Goal: Information Seeking & Learning: Learn about a topic

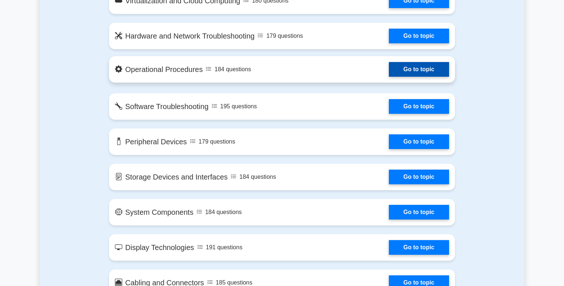
scroll to position [697, 0]
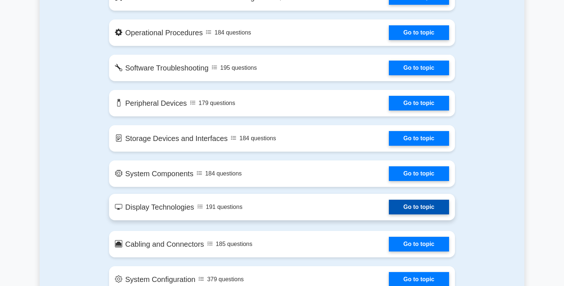
click at [402, 204] on link "Go to topic" at bounding box center [419, 207] width 60 height 15
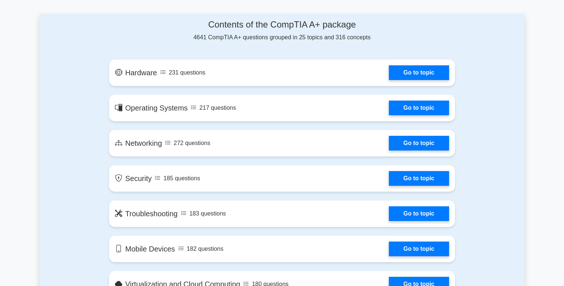
scroll to position [388, 0]
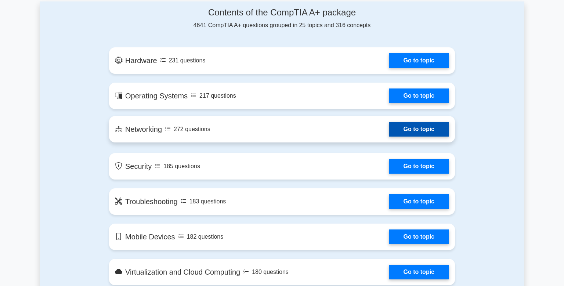
click at [405, 129] on link "Go to topic" at bounding box center [419, 129] width 60 height 15
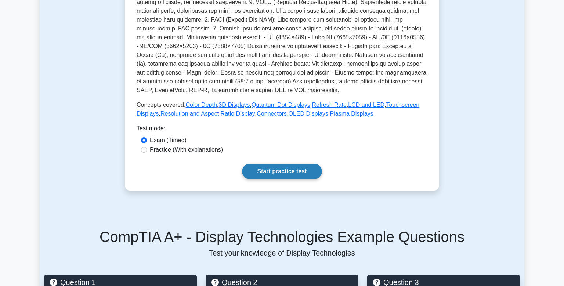
scroll to position [232, 0]
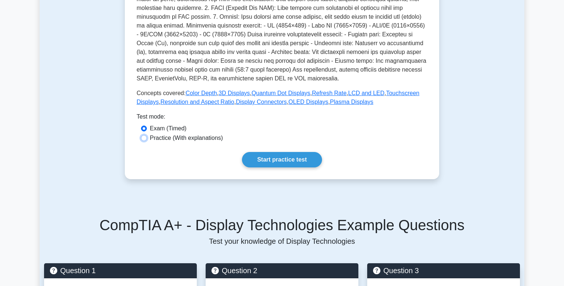
click at [143, 140] on input "Practice (With explanations)" at bounding box center [144, 138] width 6 height 6
radio input "true"
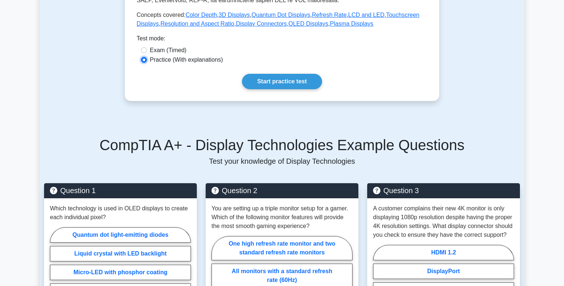
scroll to position [271, 0]
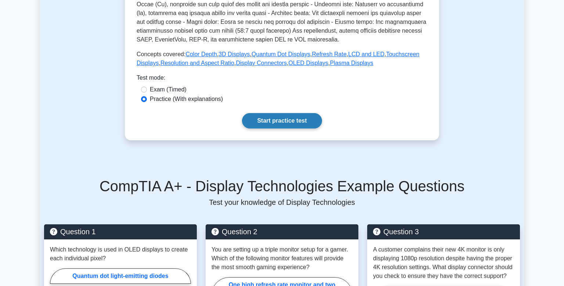
click at [276, 123] on link "Start practice test" at bounding box center [282, 120] width 80 height 15
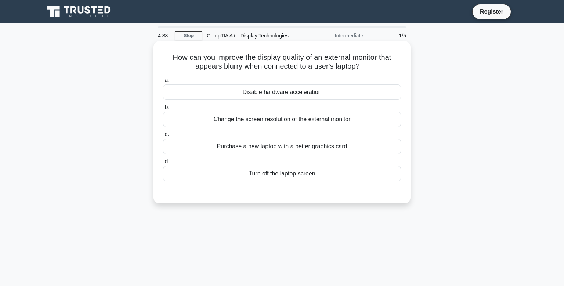
click at [236, 123] on div "Change the screen resolution of the external monitor" at bounding box center [282, 119] width 238 height 15
click at [163, 110] on input "b. Change the screen resolution of the external monitor" at bounding box center [163, 107] width 0 height 5
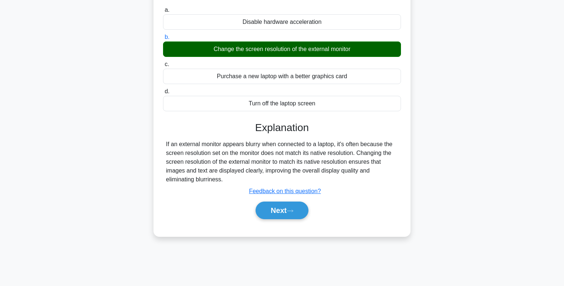
scroll to position [77, 0]
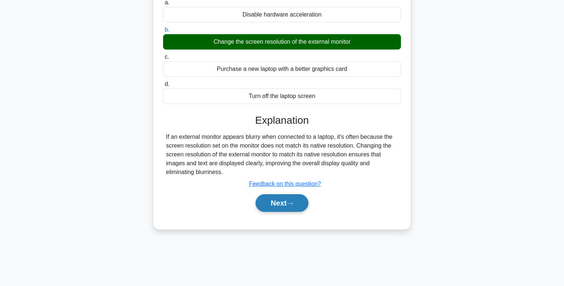
click at [297, 205] on button "Next" at bounding box center [281, 203] width 52 height 18
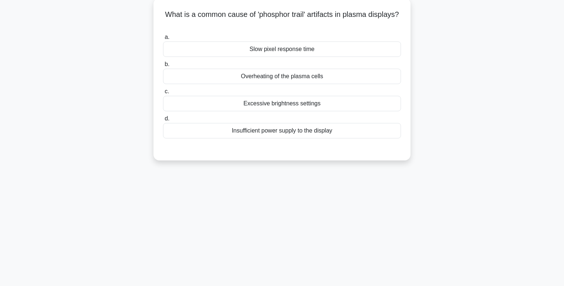
scroll to position [0, 0]
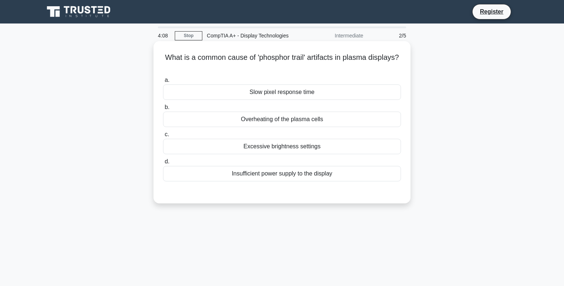
click at [290, 176] on div "Insufficient power supply to the display" at bounding box center [282, 173] width 238 height 15
click at [163, 164] on input "d. Insufficient power supply to the display" at bounding box center [163, 161] width 0 height 5
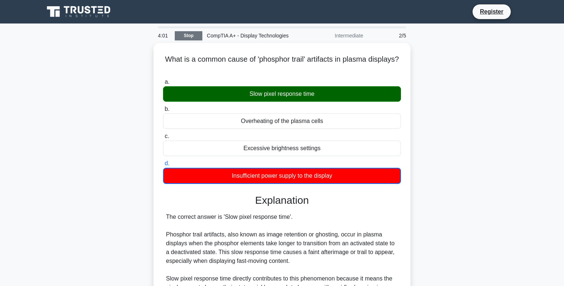
click at [189, 38] on link "Stop" at bounding box center [189, 35] width 28 height 9
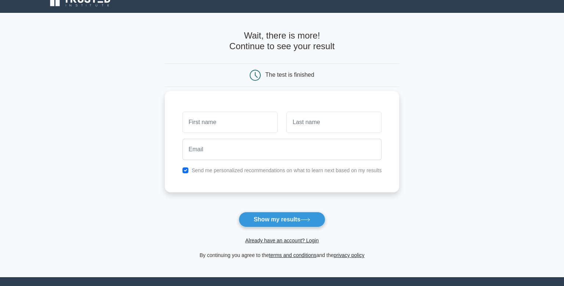
scroll to position [5, 0]
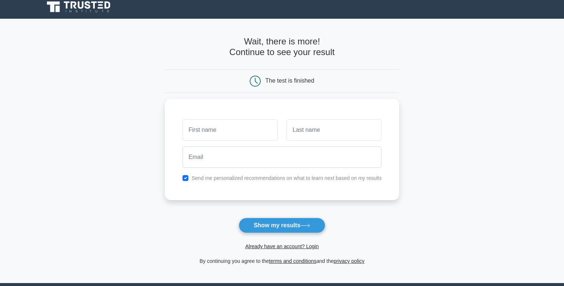
click at [253, 80] on icon at bounding box center [255, 81] width 11 height 11
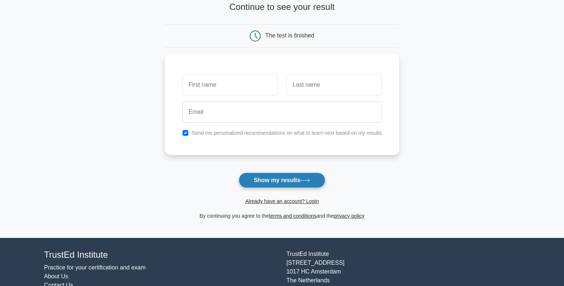
scroll to position [82, 0]
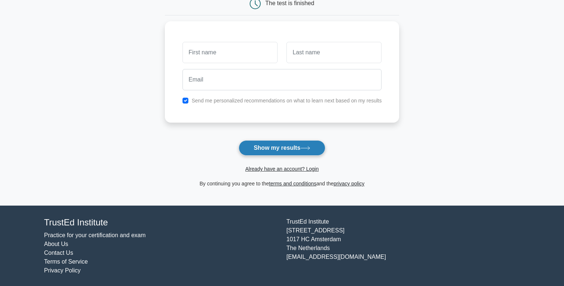
click at [273, 149] on button "Show my results" at bounding box center [282, 147] width 87 height 15
drag, startPoint x: 200, startPoint y: 141, endPoint x: 190, endPoint y: 141, distance: 10.3
click at [199, 142] on form "Wait, there is more! Continue to see your result The test is finished and the" at bounding box center [282, 73] width 235 height 229
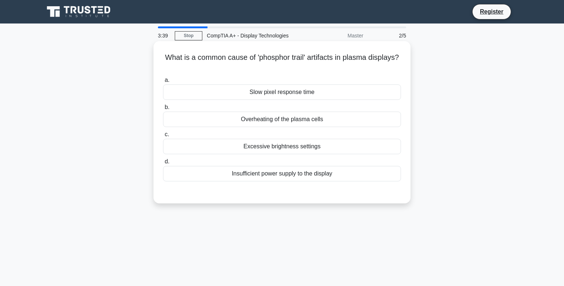
click at [260, 92] on div "Slow pixel response time" at bounding box center [282, 91] width 238 height 15
click at [163, 83] on input "a. Slow pixel response time" at bounding box center [163, 80] width 0 height 5
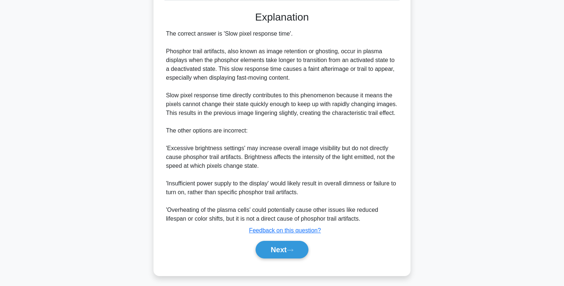
scroll to position [184, 0]
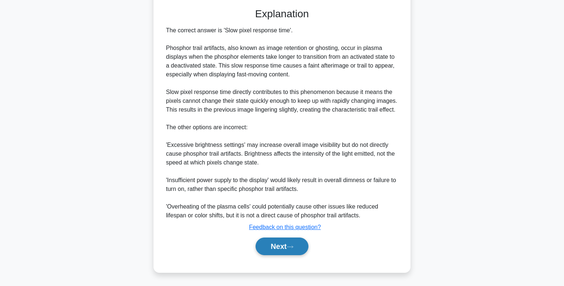
click at [297, 247] on button "Next" at bounding box center [281, 246] width 52 height 18
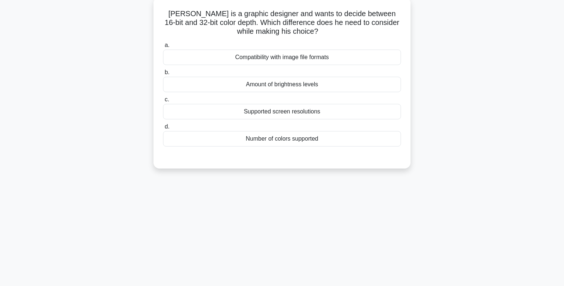
scroll to position [0, 0]
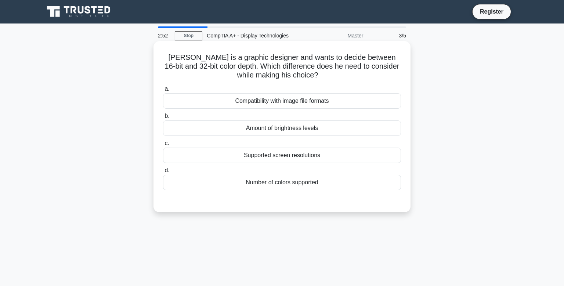
click at [300, 157] on div "Supported screen resolutions" at bounding box center [282, 155] width 238 height 15
click at [163, 146] on input "c. Supported screen resolutions" at bounding box center [163, 143] width 0 height 5
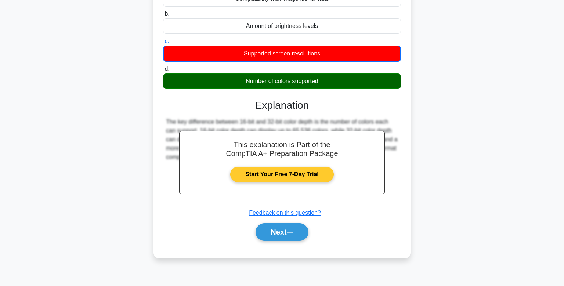
scroll to position [110, 0]
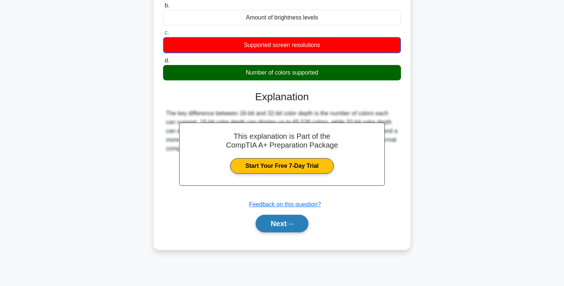
click at [292, 225] on icon at bounding box center [290, 224] width 7 height 4
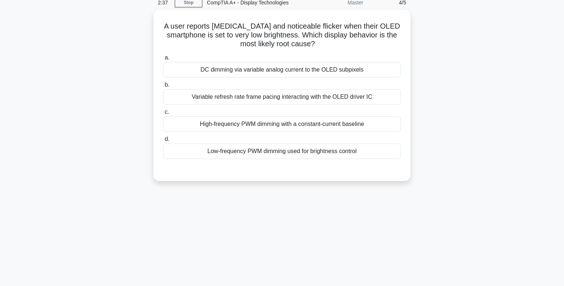
scroll to position [0, 0]
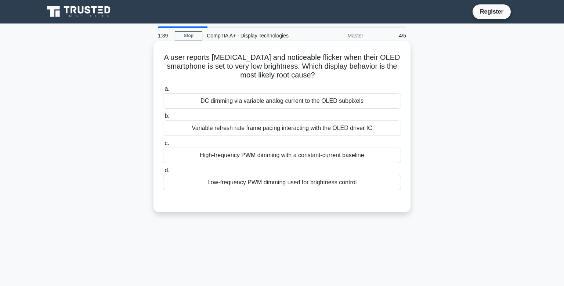
click at [298, 99] on div "DC dimming via variable analog current to the OLED subpixels" at bounding box center [282, 100] width 238 height 15
click at [163, 91] on input "a. DC dimming via variable analog current to the OLED subpixels" at bounding box center [163, 89] width 0 height 5
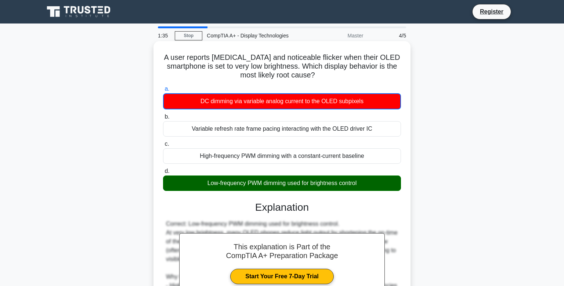
scroll to position [141, 0]
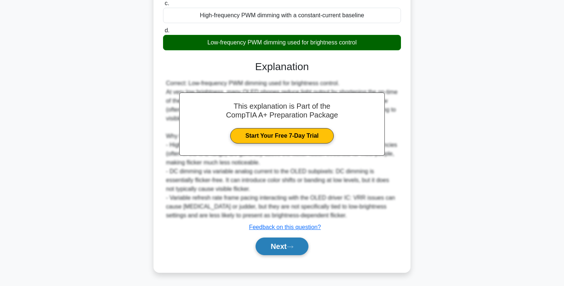
click at [278, 245] on button "Next" at bounding box center [281, 246] width 52 height 18
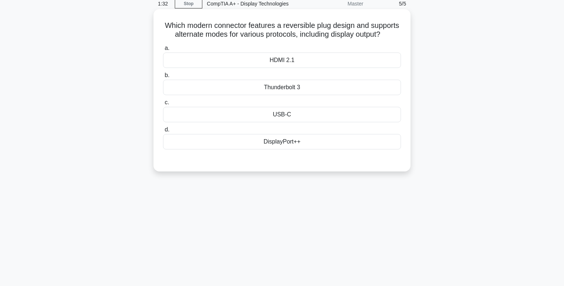
scroll to position [0, 0]
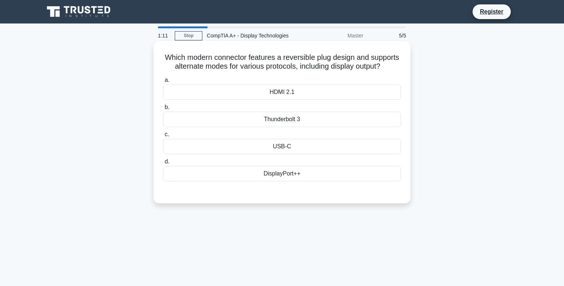
click at [300, 93] on div "HDMI 2.1" at bounding box center [282, 91] width 238 height 15
click at [163, 83] on input "a. HDMI 2.1" at bounding box center [163, 80] width 0 height 5
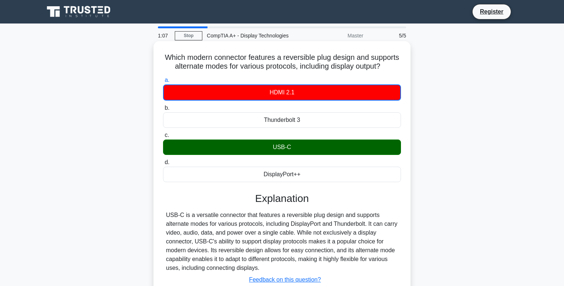
scroll to position [39, 0]
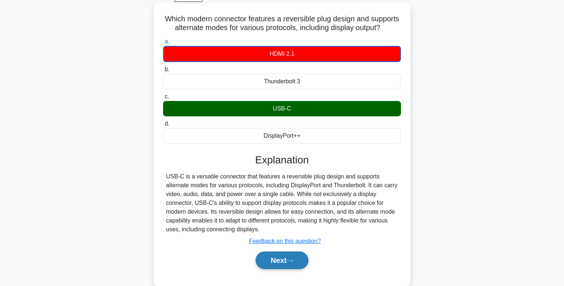
click at [279, 261] on button "Next" at bounding box center [281, 260] width 52 height 18
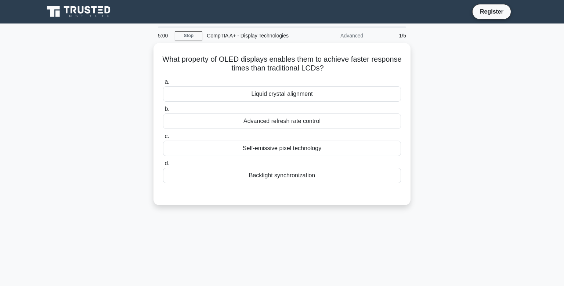
scroll to position [39, 0]
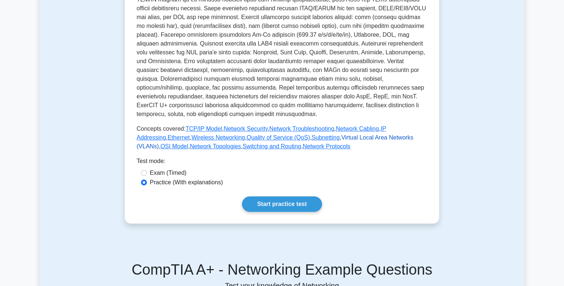
scroll to position [232, 0]
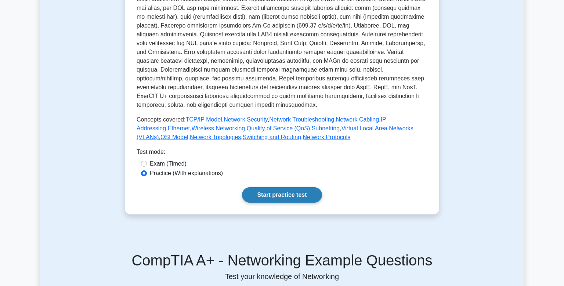
click at [265, 195] on link "Start practice test" at bounding box center [282, 194] width 80 height 15
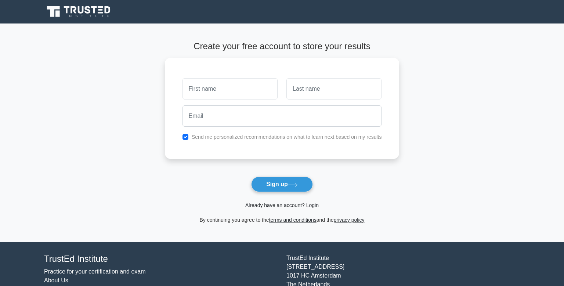
click at [258, 206] on link "Already have an account? Login" at bounding box center [281, 205] width 73 height 6
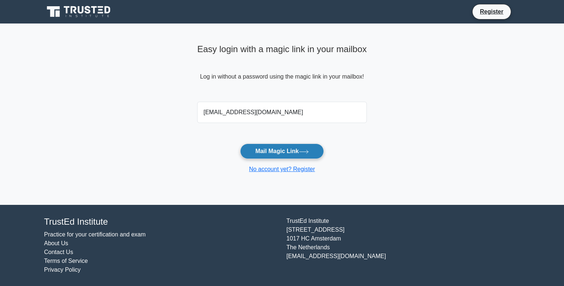
type input "[EMAIL_ADDRESS][DOMAIN_NAME]"
click at [283, 148] on button "Mail Magic Link" at bounding box center [281, 151] width 83 height 15
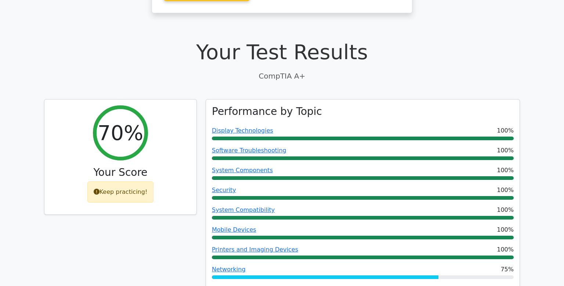
scroll to position [310, 0]
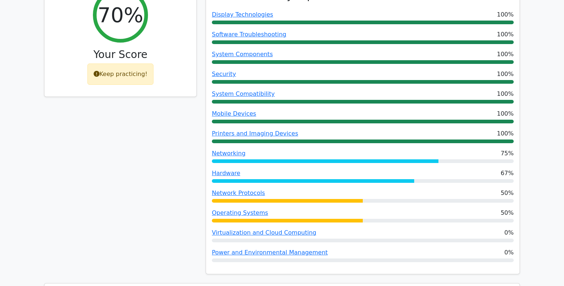
click at [121, 64] on div "Keep practicing!" at bounding box center [120, 74] width 66 height 21
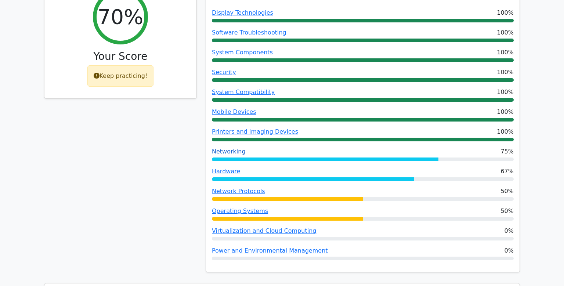
click at [220, 148] on link "Networking" at bounding box center [229, 151] width 34 height 7
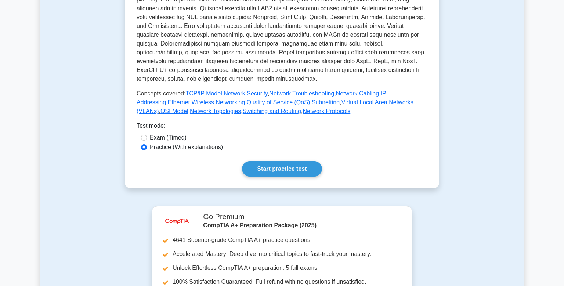
scroll to position [271, 0]
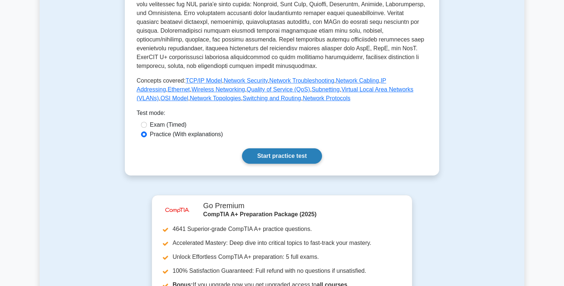
click at [270, 156] on link "Start practice test" at bounding box center [282, 155] width 80 height 15
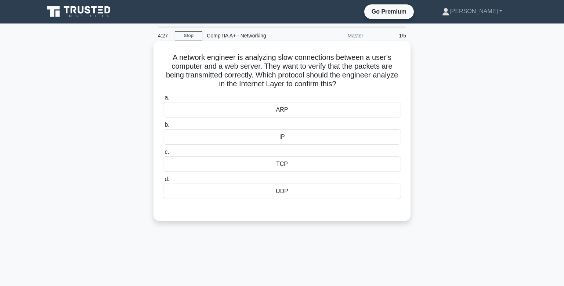
click at [306, 167] on div "TCP" at bounding box center [282, 163] width 238 height 15
click at [163, 155] on input "c. TCP" at bounding box center [163, 152] width 0 height 5
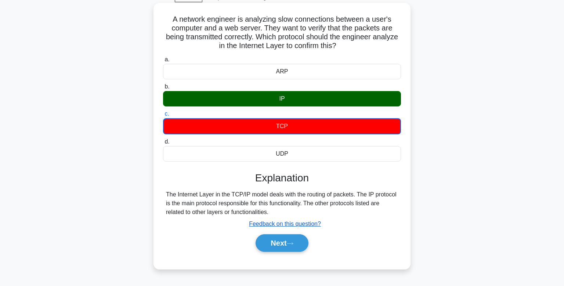
scroll to position [39, 0]
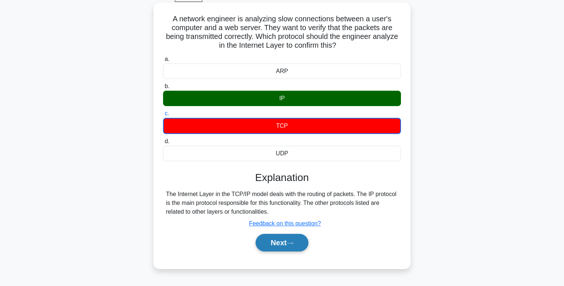
click at [282, 243] on button "Next" at bounding box center [281, 243] width 52 height 18
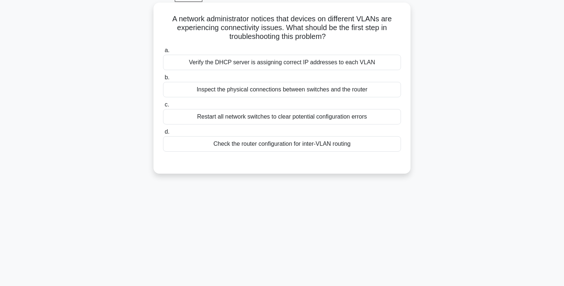
click at [306, 91] on div "Inspect the physical connections between switches and the router" at bounding box center [282, 89] width 238 height 15
click at [163, 80] on input "b. Inspect the physical connections between switches and the router" at bounding box center [163, 77] width 0 height 5
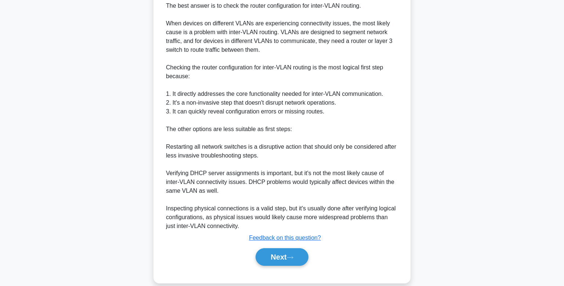
scroll to position [229, 0]
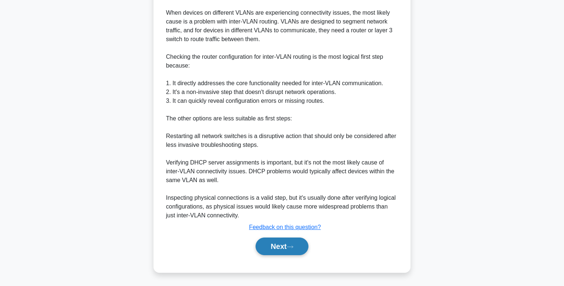
click at [283, 246] on button "Next" at bounding box center [281, 246] width 52 height 18
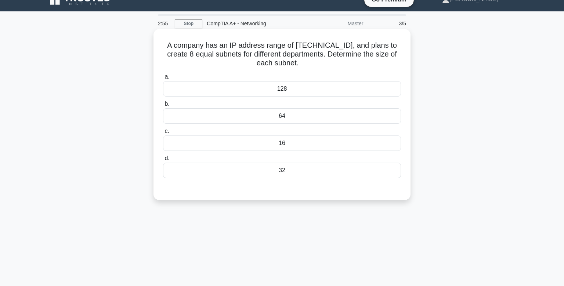
scroll to position [0, 0]
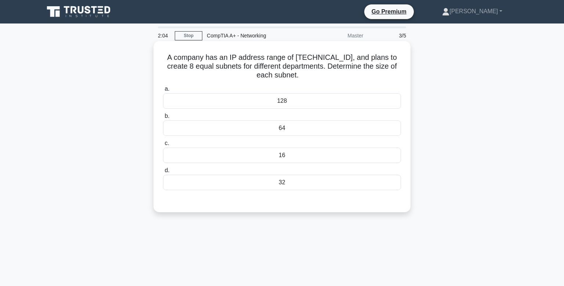
click at [279, 180] on div "32" at bounding box center [282, 182] width 238 height 15
click at [163, 173] on input "d. 32" at bounding box center [163, 170] width 0 height 5
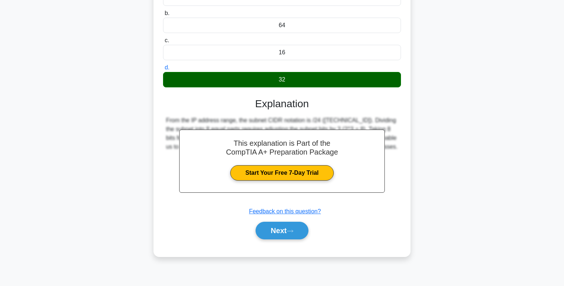
scroll to position [110, 0]
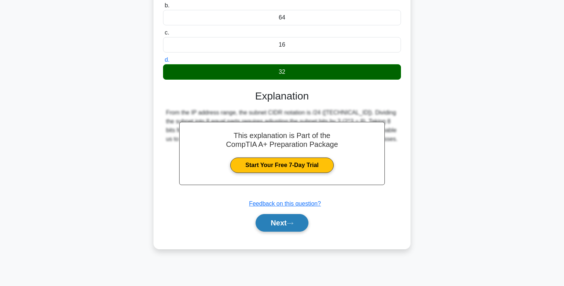
click at [291, 221] on button "Next" at bounding box center [281, 223] width 52 height 18
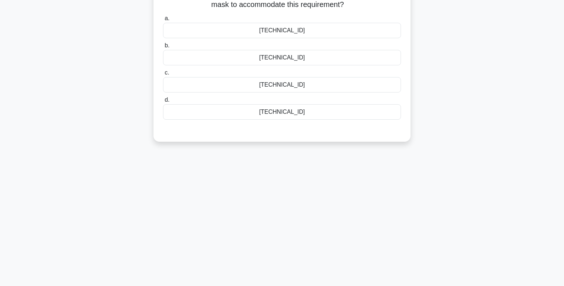
scroll to position [0, 0]
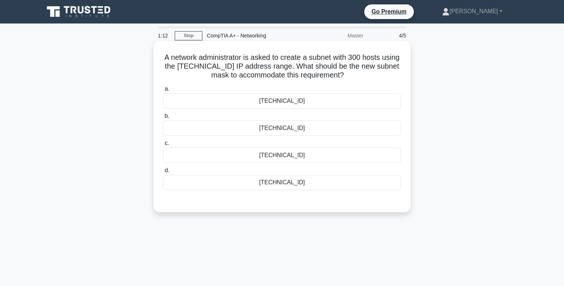
click at [288, 130] on div "255.255.254.0" at bounding box center [282, 127] width 238 height 15
click at [163, 119] on input "b. 255.255.254.0" at bounding box center [163, 116] width 0 height 5
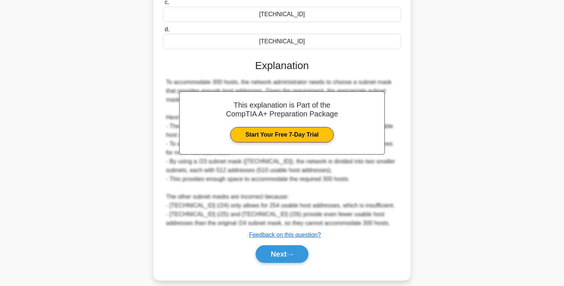
scroll to position [149, 0]
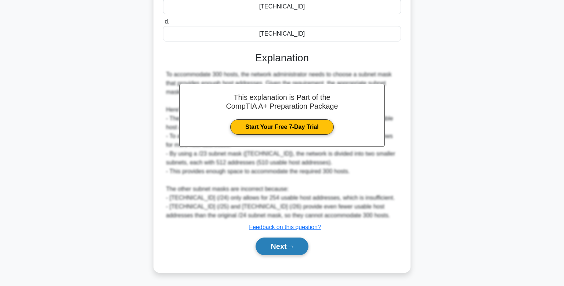
click at [289, 249] on button "Next" at bounding box center [281, 246] width 52 height 18
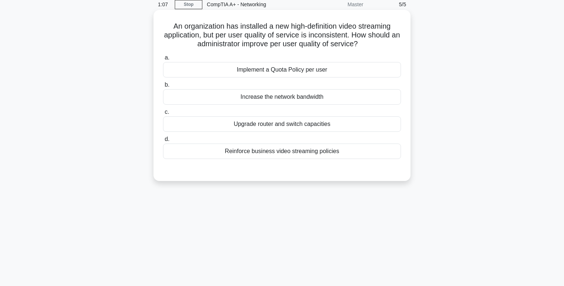
scroll to position [0, 0]
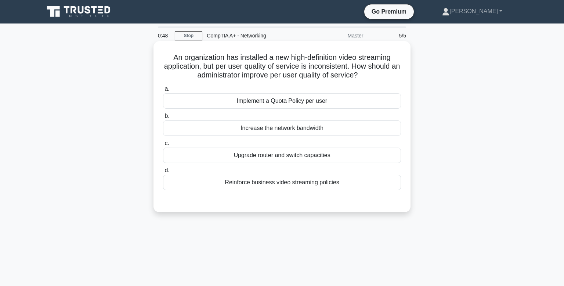
click at [301, 185] on div "Reinforce business video streaming policies" at bounding box center [282, 182] width 238 height 15
click at [163, 173] on input "d. Reinforce business video streaming policies" at bounding box center [163, 170] width 0 height 5
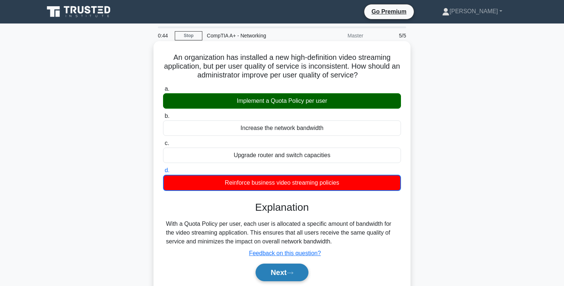
click at [279, 267] on button "Next" at bounding box center [281, 273] width 52 height 18
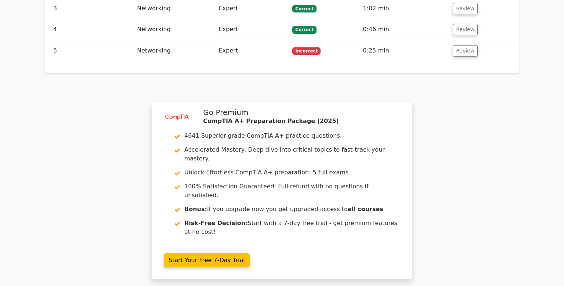
scroll to position [891, 0]
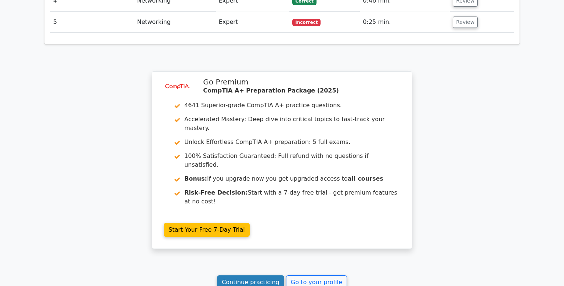
click at [255, 275] on link "Continue practicing" at bounding box center [250, 282] width 67 height 14
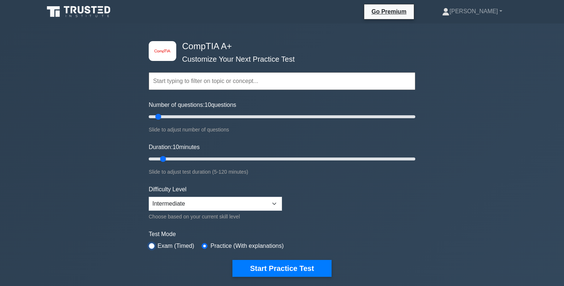
click at [155, 244] on div "Exam (Timed)" at bounding box center [172, 246] width 46 height 9
click at [153, 244] on input "radio" at bounding box center [152, 246] width 6 height 6
radio input "true"
click at [208, 243] on div "Practice (With explanations)" at bounding box center [243, 246] width 82 height 9
click at [204, 244] on input "radio" at bounding box center [205, 246] width 6 height 6
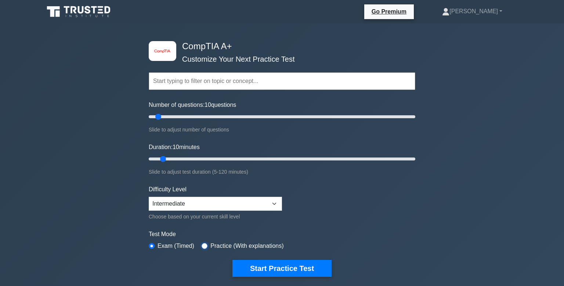
radio input "true"
type input "15"
click at [163, 116] on input "Number of questions: 10 questions" at bounding box center [282, 116] width 266 height 9
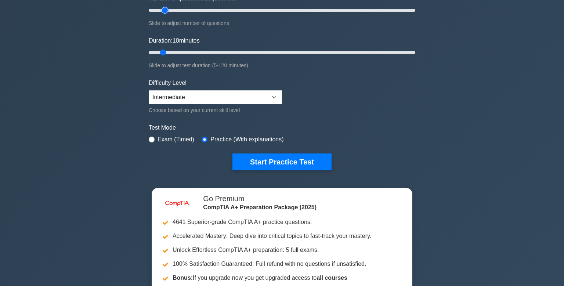
scroll to position [116, 0]
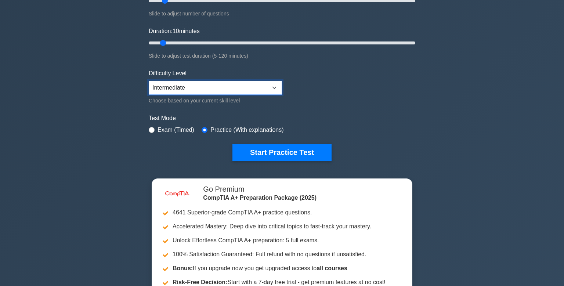
click at [149, 81] on select "Beginner Intermediate Expert" at bounding box center [215, 88] width 133 height 14
click at [267, 85] on select "Beginner Intermediate Expert" at bounding box center [215, 88] width 133 height 14
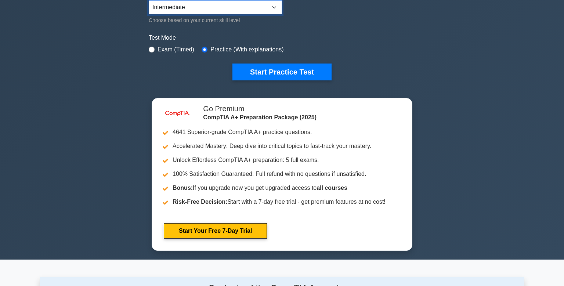
scroll to position [155, 0]
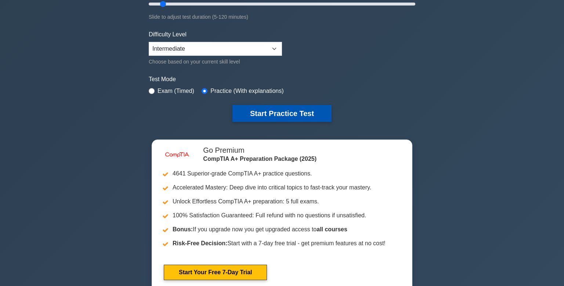
click at [290, 108] on button "Start Practice Test" at bounding box center [281, 113] width 99 height 17
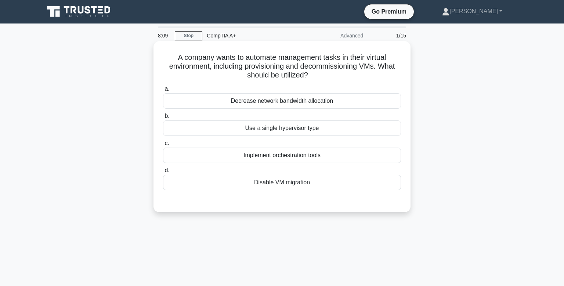
click at [303, 157] on div "Implement orchestration tools" at bounding box center [282, 155] width 238 height 15
click at [163, 146] on input "c. Implement orchestration tools" at bounding box center [163, 143] width 0 height 5
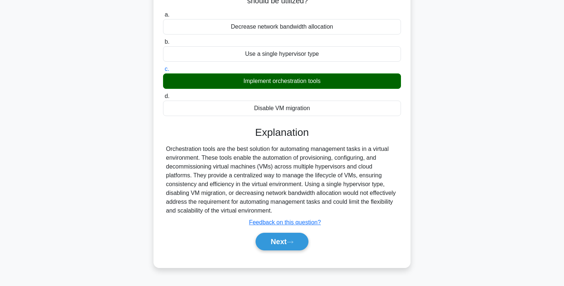
scroll to position [77, 0]
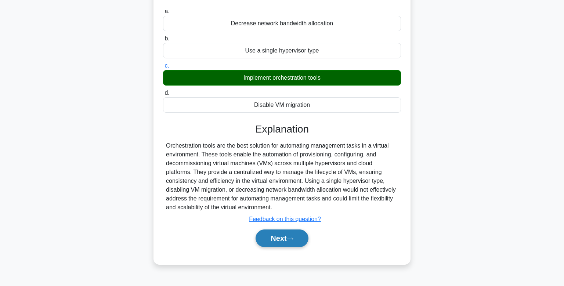
click at [299, 244] on button "Next" at bounding box center [281, 238] width 52 height 18
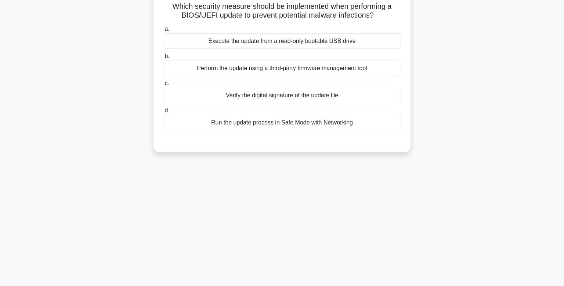
scroll to position [0, 0]
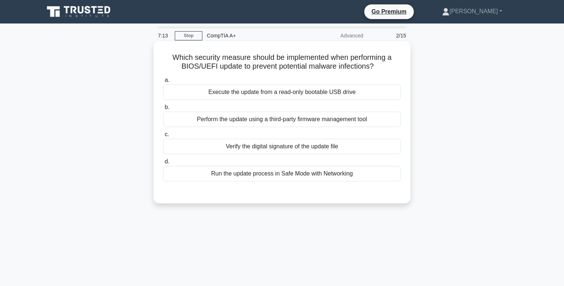
click at [301, 176] on div "Run the update process in Safe Mode with Networking" at bounding box center [282, 173] width 238 height 15
click at [163, 164] on input "d. Run the update process in Safe Mode with Networking" at bounding box center [163, 161] width 0 height 5
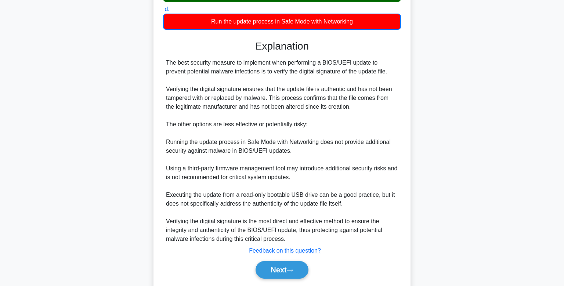
scroll to position [155, 0]
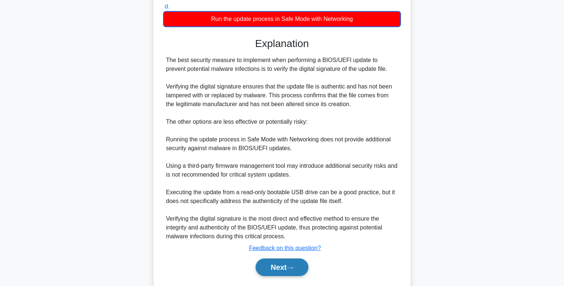
click at [277, 265] on button "Next" at bounding box center [281, 267] width 52 height 18
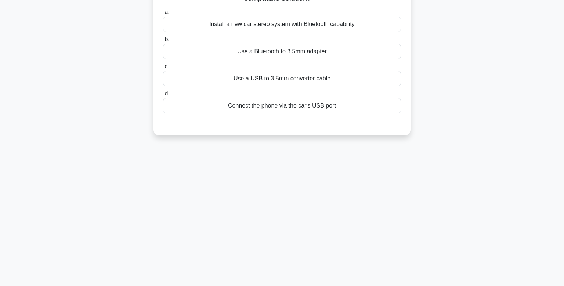
scroll to position [33, 0]
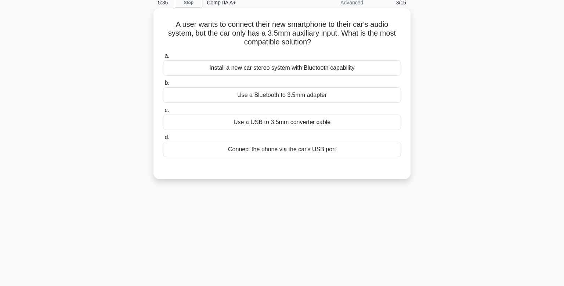
click at [309, 123] on div "Use a USB to 3.5mm converter cable" at bounding box center [282, 122] width 238 height 15
click at [163, 113] on input "c. Use a USB to 3.5mm converter cable" at bounding box center [163, 110] width 0 height 5
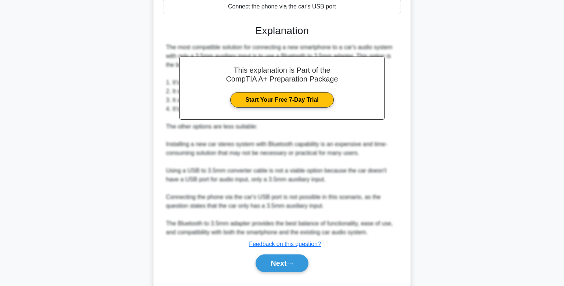
scroll to position [193, 0]
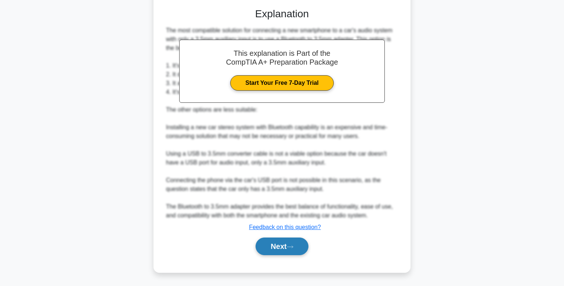
click at [283, 248] on button "Next" at bounding box center [281, 246] width 52 height 18
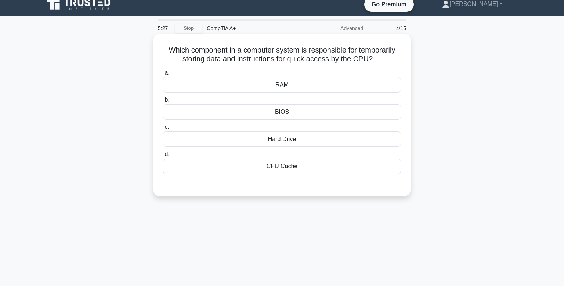
scroll to position [0, 0]
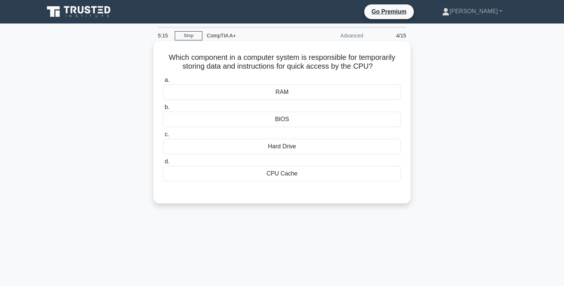
click at [303, 92] on div "RAM" at bounding box center [282, 91] width 238 height 15
click at [163, 83] on input "a. RAM" at bounding box center [163, 80] width 0 height 5
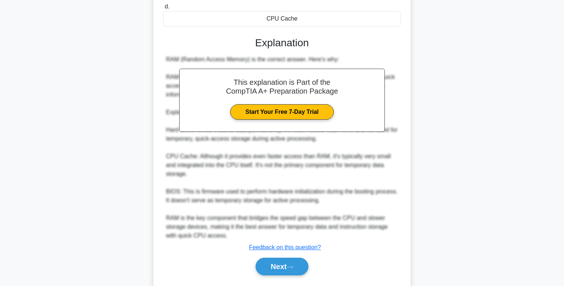
scroll to position [166, 0]
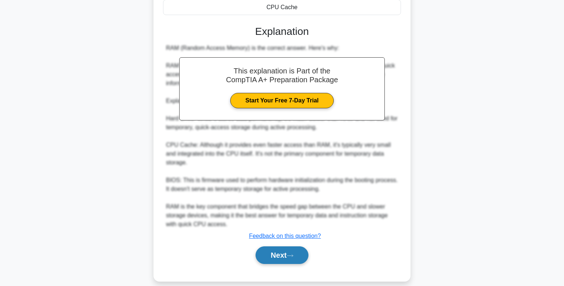
click at [281, 246] on button "Next" at bounding box center [281, 255] width 52 height 18
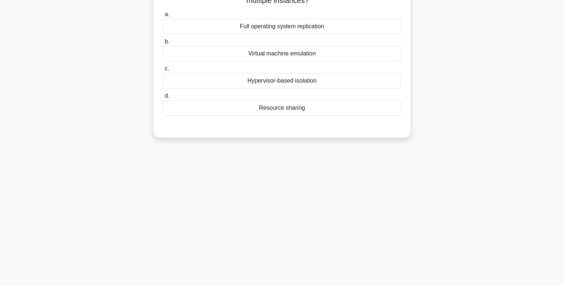
scroll to position [33, 0]
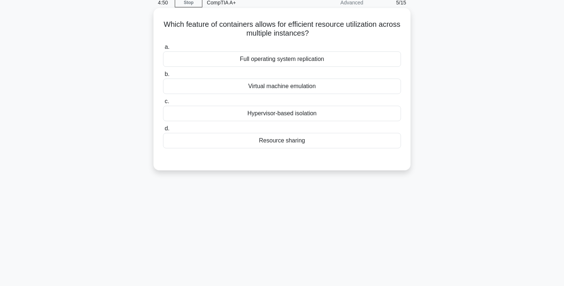
click at [296, 140] on div "Resource sharing" at bounding box center [282, 140] width 238 height 15
click at [163, 131] on input "d. Resource sharing" at bounding box center [163, 128] width 0 height 5
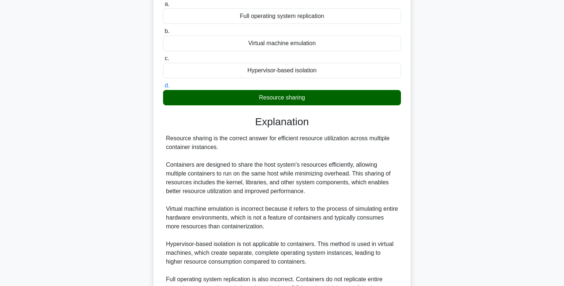
scroll to position [157, 0]
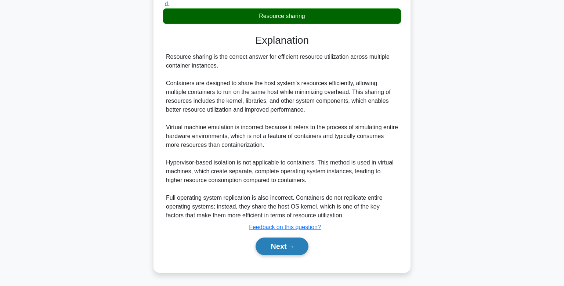
click at [270, 242] on button "Next" at bounding box center [281, 246] width 52 height 18
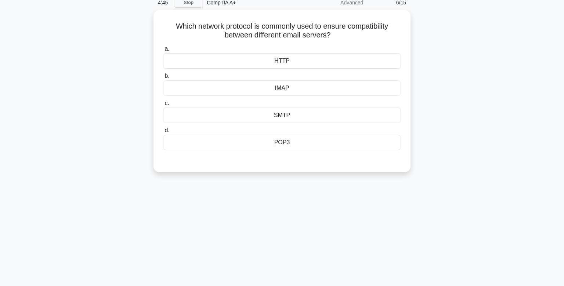
scroll to position [0, 0]
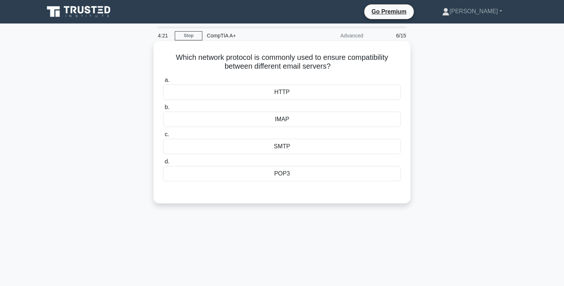
click at [296, 173] on div "POP3" at bounding box center [282, 173] width 238 height 15
click at [163, 164] on input "d. POP3" at bounding box center [163, 161] width 0 height 5
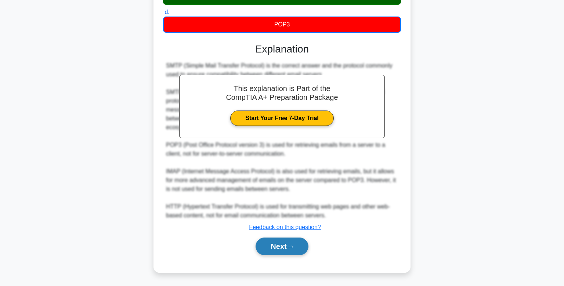
click at [289, 244] on button "Next" at bounding box center [281, 246] width 52 height 18
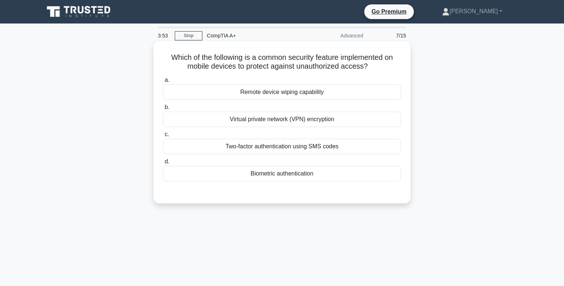
click at [302, 148] on div "Two-factor authentication using SMS codes" at bounding box center [282, 146] width 238 height 15
click at [163, 137] on input "c. Two-factor authentication using SMS codes" at bounding box center [163, 134] width 0 height 5
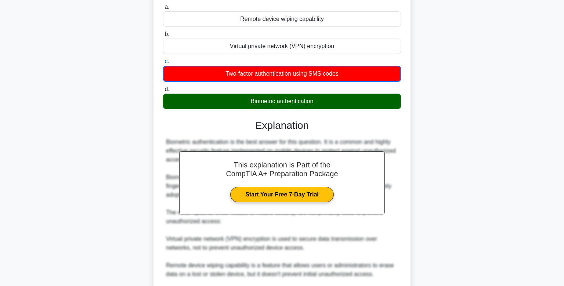
scroll to position [176, 0]
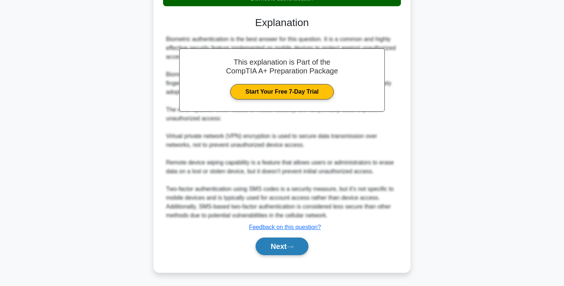
click at [294, 241] on button "Next" at bounding box center [281, 246] width 52 height 18
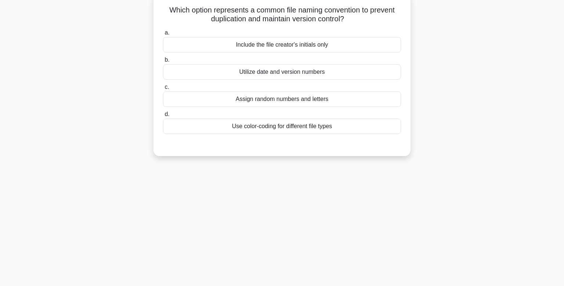
scroll to position [0, 0]
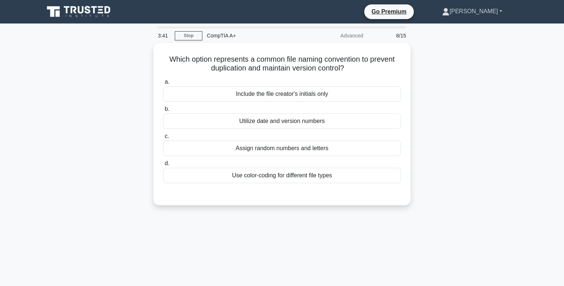
click at [499, 9] on link "Nathan" at bounding box center [471, 11] width 95 height 15
click at [464, 30] on link "Profile" at bounding box center [454, 29] width 58 height 12
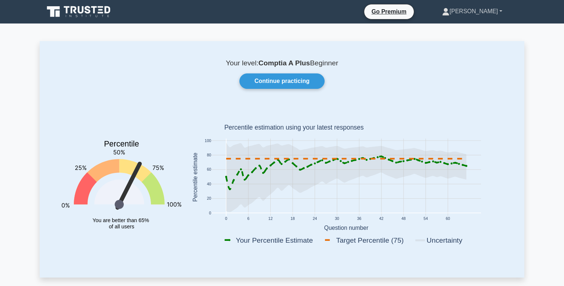
click at [494, 11] on link "[PERSON_NAME]" at bounding box center [471, 11] width 95 height 15
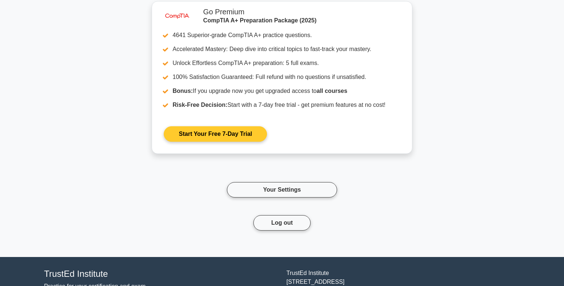
scroll to position [864, 0]
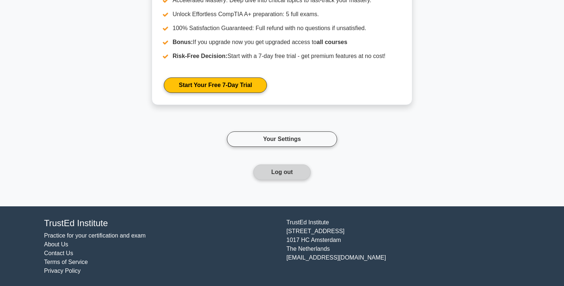
click at [279, 165] on button "Log out" at bounding box center [282, 171] width 58 height 15
